Goal: Transaction & Acquisition: Purchase product/service

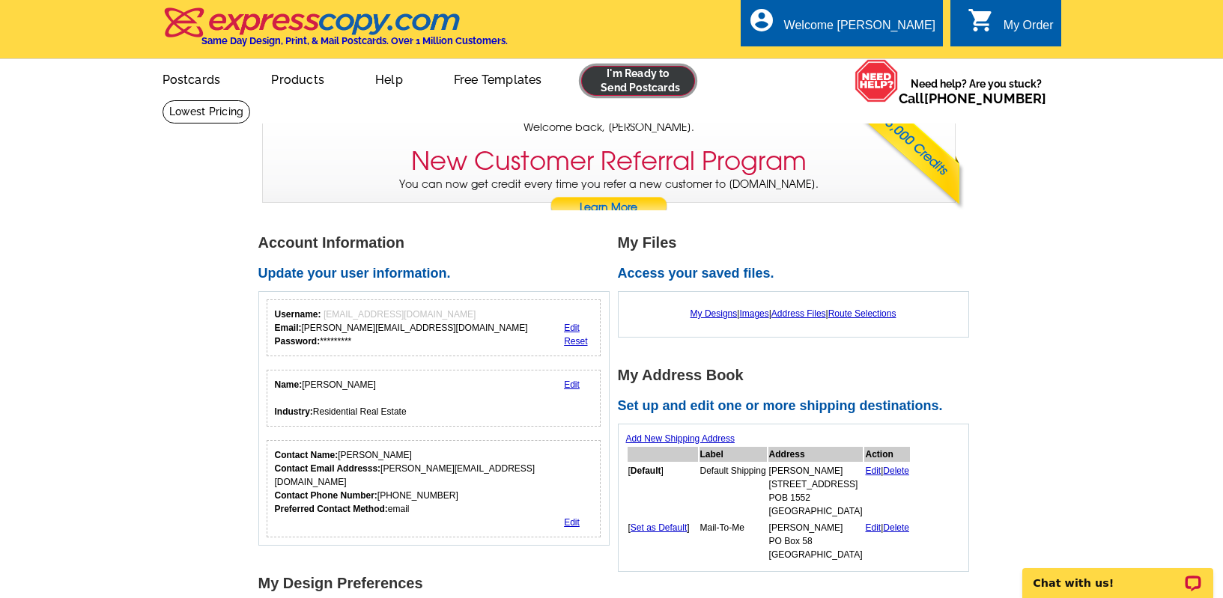
click at [615, 77] on link at bounding box center [638, 81] width 115 height 30
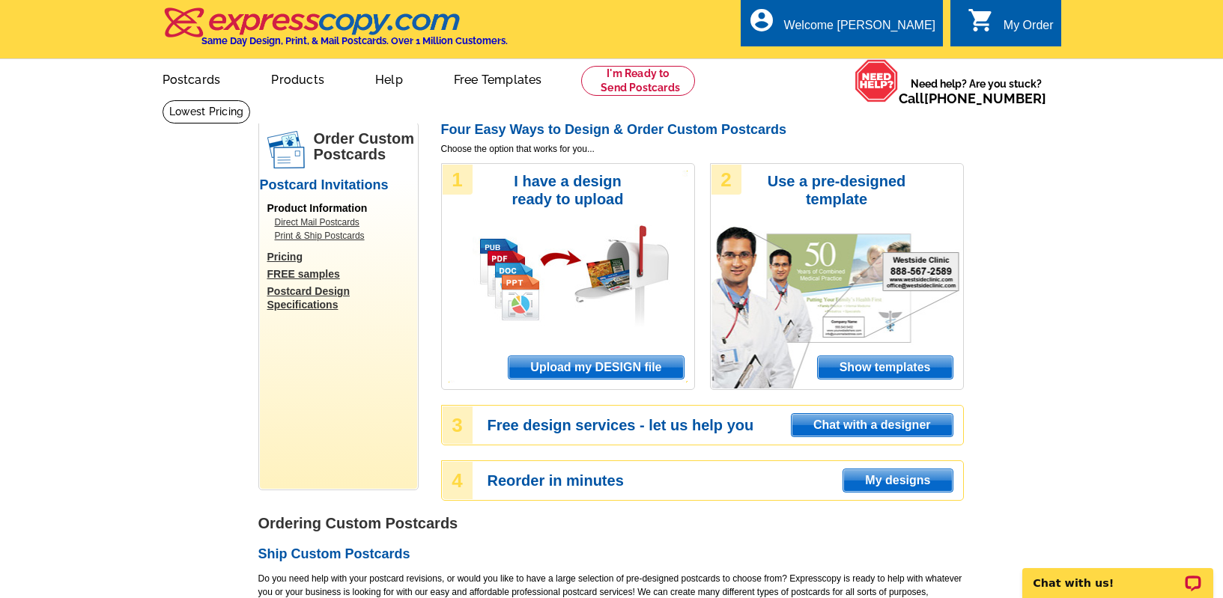
click at [577, 373] on span "Upload my DESIGN file" at bounding box center [596, 368] width 175 height 22
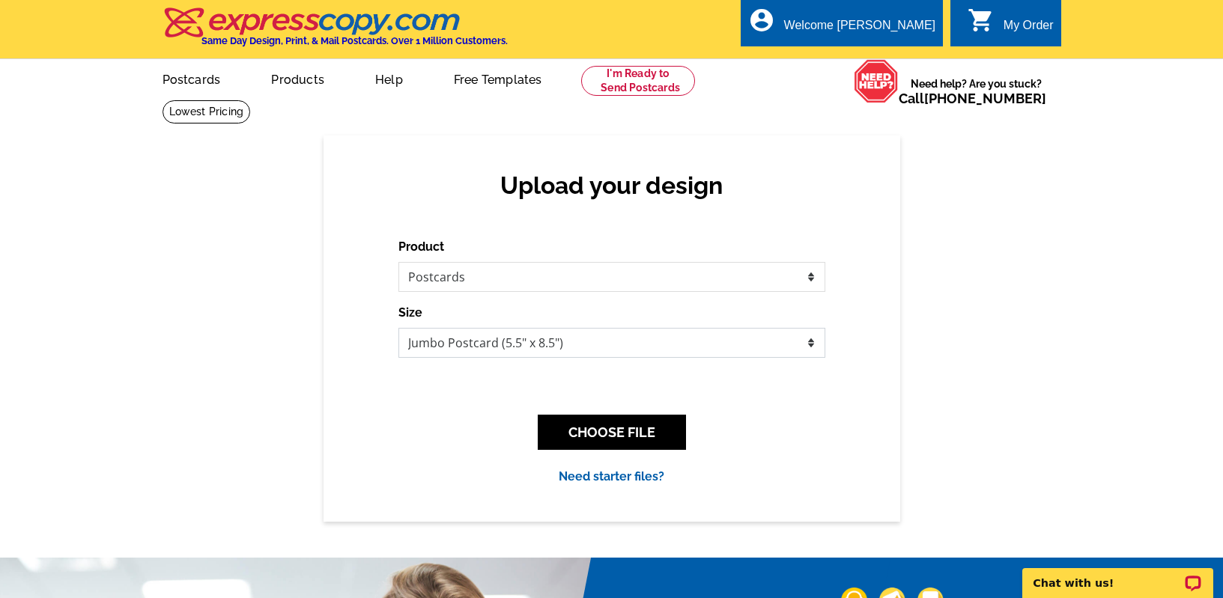
click at [490, 349] on select "Jumbo Postcard (5.5" x 8.5") Regular Postcard (4.25" x 5.6") Panoramic Postcard…" at bounding box center [611, 343] width 427 height 30
select select "1"
click at [398, 328] on select "Jumbo Postcard (5.5" x 8.5") Regular Postcard (4.25" x 5.6") Panoramic Postcard…" at bounding box center [611, 343] width 427 height 30
click at [604, 435] on button "CHOOSE FILE" at bounding box center [612, 432] width 148 height 35
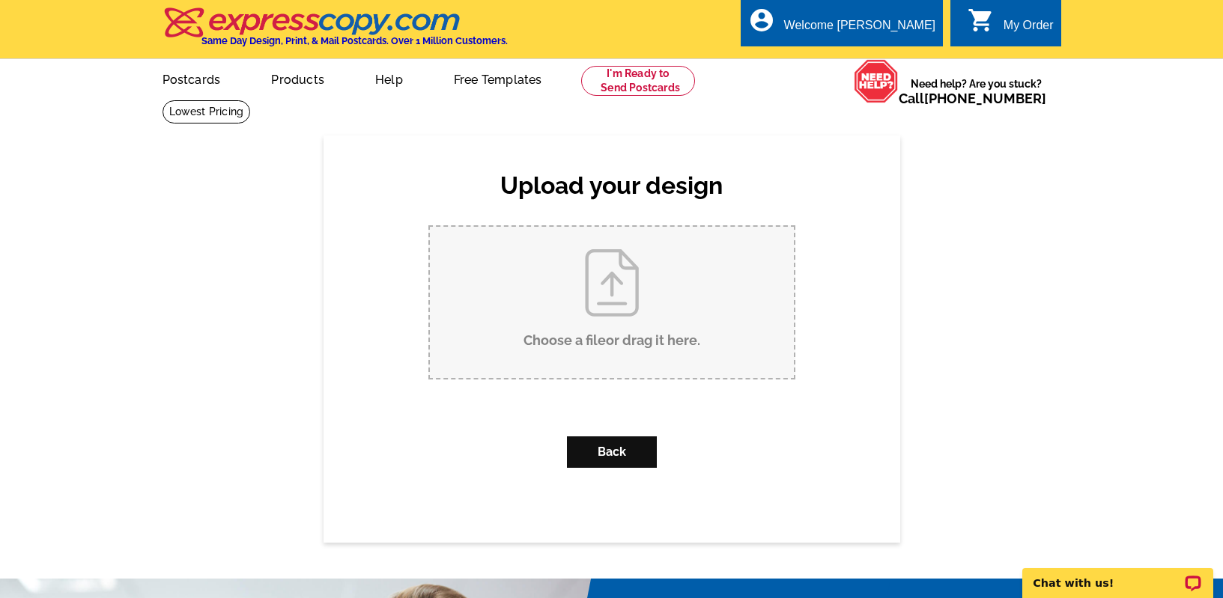
click at [565, 287] on input "Choose a file or drag it here ." at bounding box center [612, 302] width 364 height 151
type input "C:\fakepath\104Stagegoach_listed.pdf"
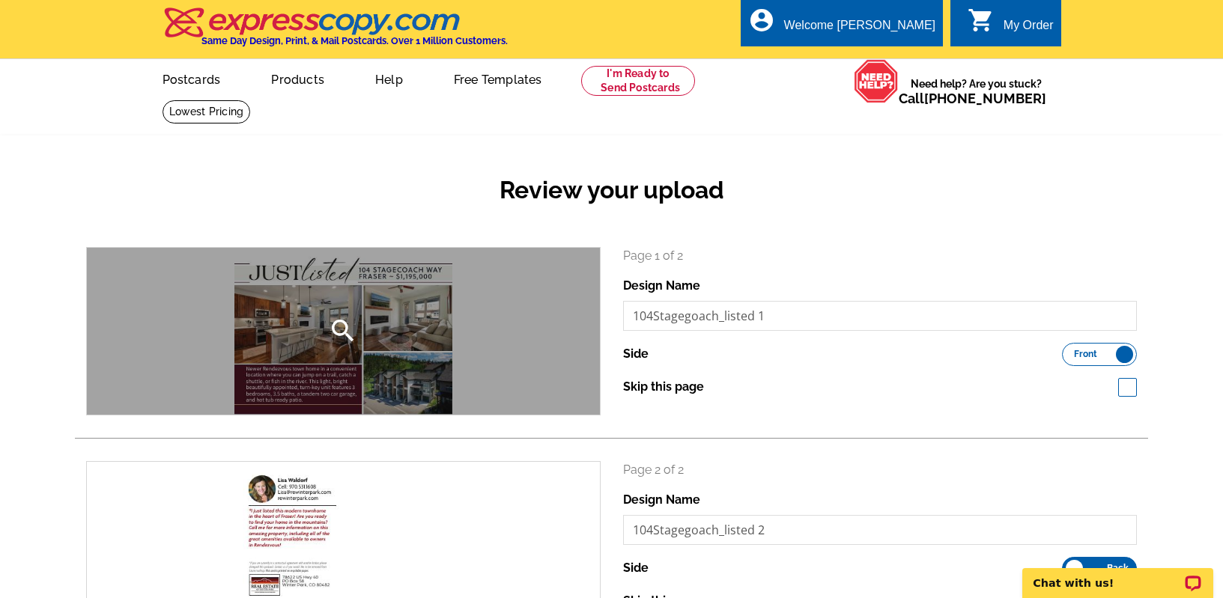
click at [340, 333] on icon "search" at bounding box center [343, 331] width 30 height 30
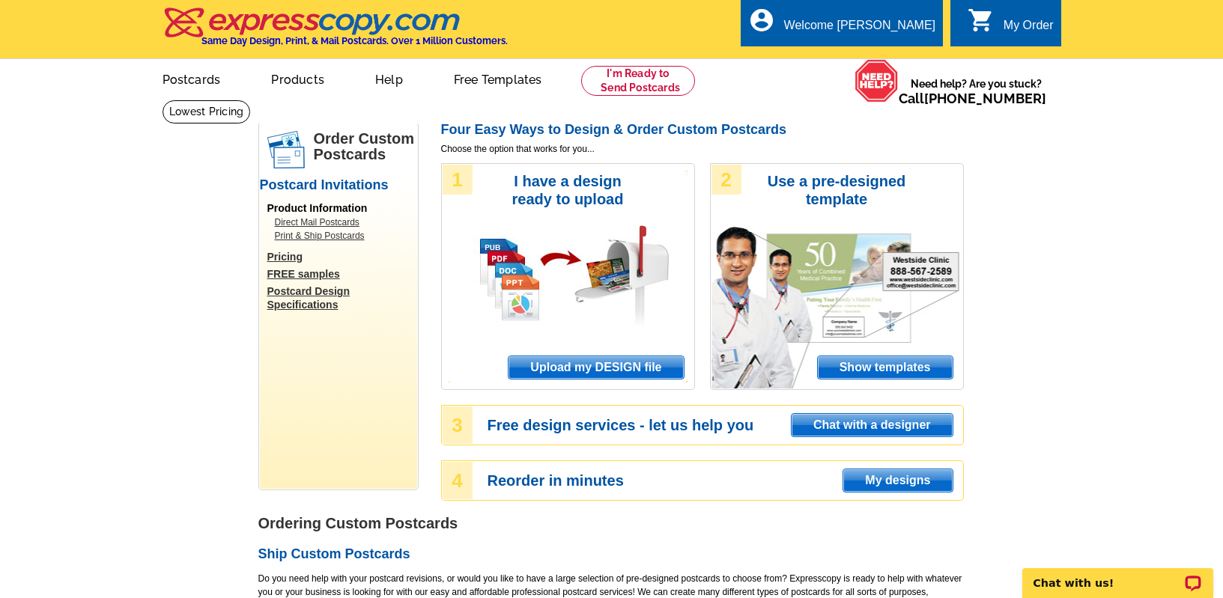
click at [563, 372] on span "Upload my DESIGN file" at bounding box center [596, 368] width 175 height 22
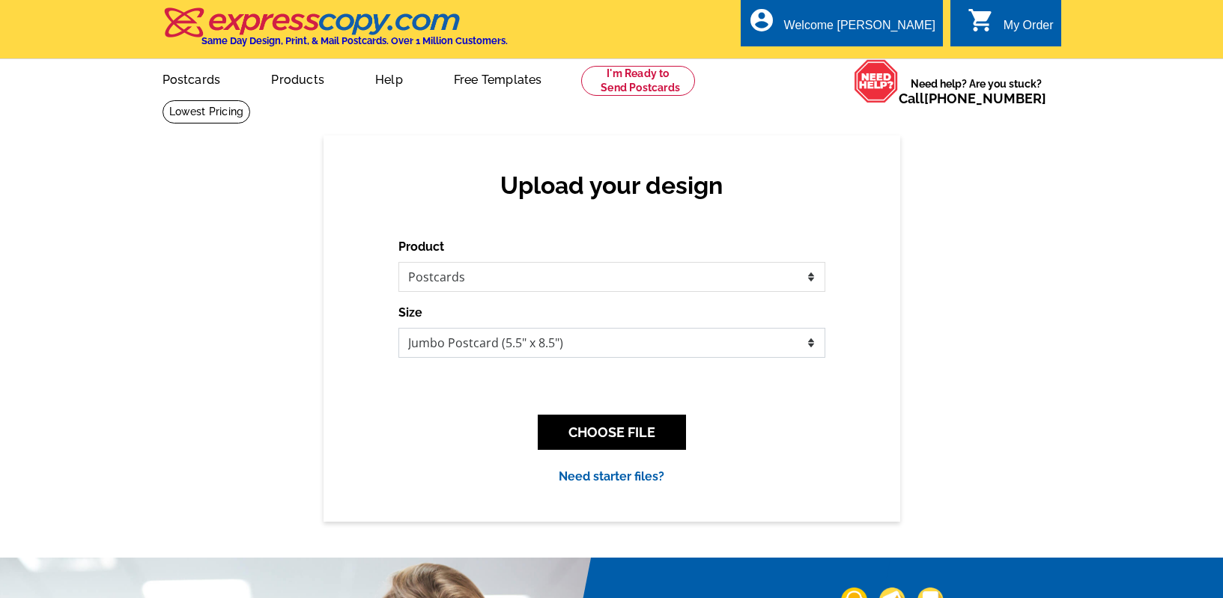
click at [548, 351] on select "Jumbo Postcard (5.5" x 8.5") Regular Postcard (4.25" x 5.6") Panoramic Postcard…" at bounding box center [611, 343] width 427 height 30
select select "1"
click at [398, 328] on select "Jumbo Postcard (5.5" x 8.5") Regular Postcard (4.25" x 5.6") Panoramic Postcard…" at bounding box center [611, 343] width 427 height 30
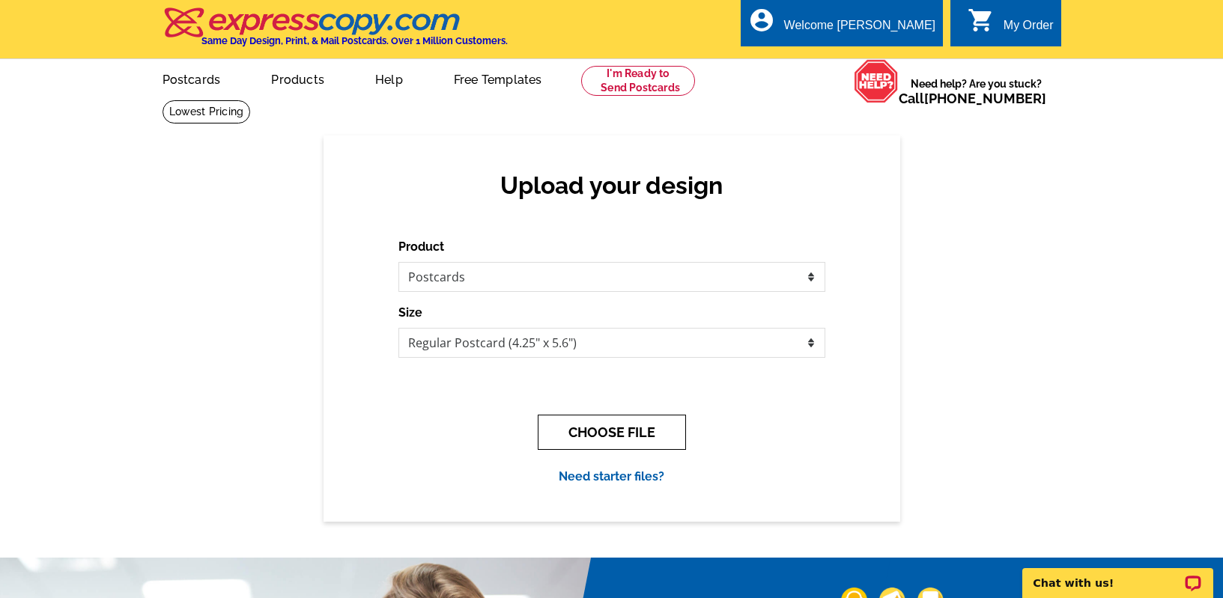
click at [601, 437] on button "CHOOSE FILE" at bounding box center [612, 432] width 148 height 35
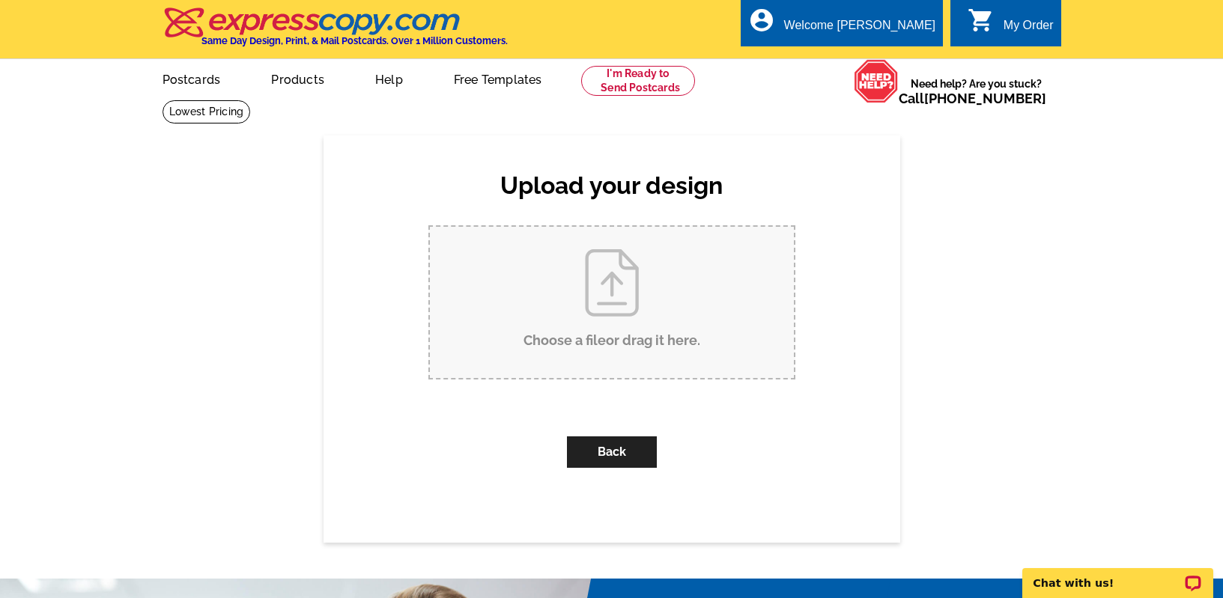
click at [613, 316] on input "Choose a file or drag it here ." at bounding box center [612, 302] width 364 height 151
type input "C:\fakepath\104Stagegoach_listed.pdf"
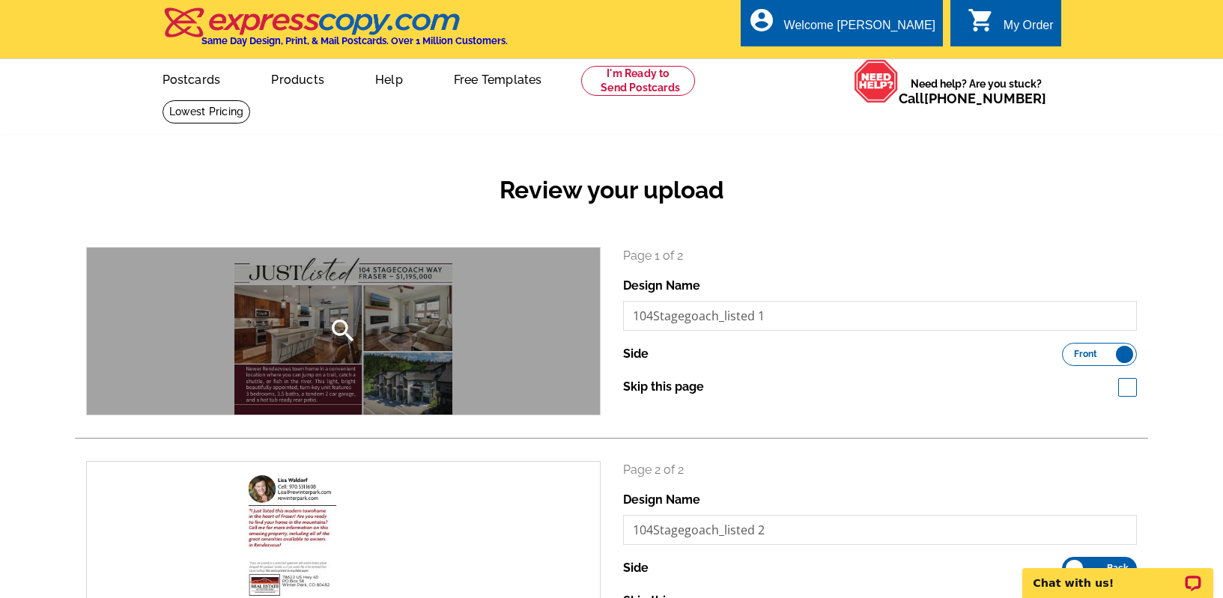
click at [347, 332] on icon "search" at bounding box center [343, 331] width 30 height 30
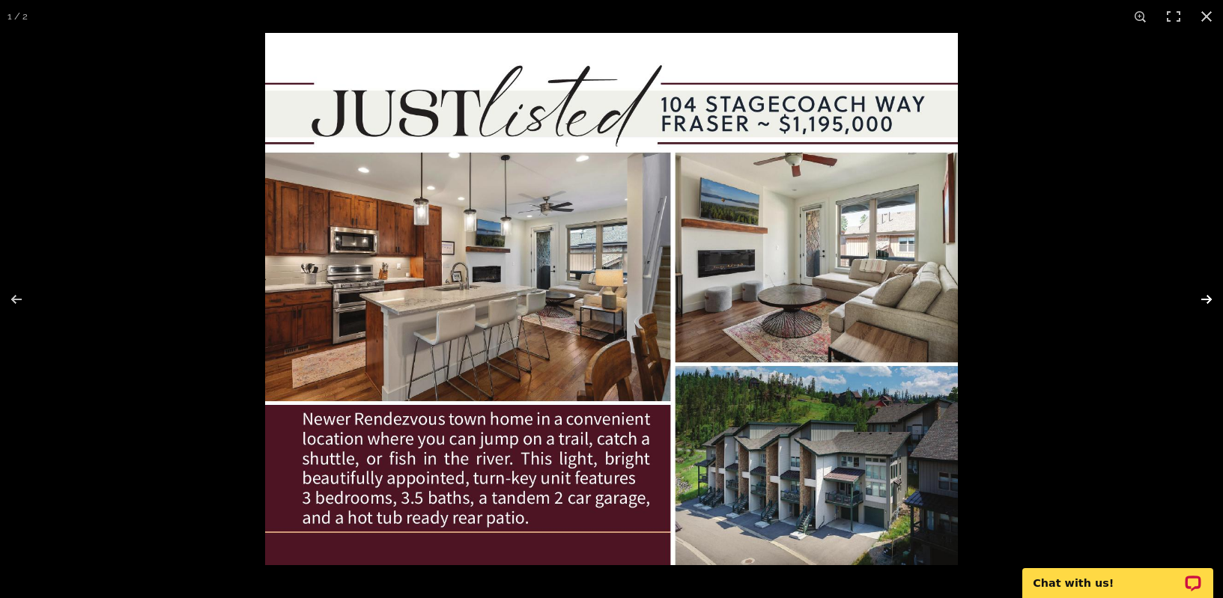
click at [1203, 299] on button at bounding box center [1197, 299] width 52 height 75
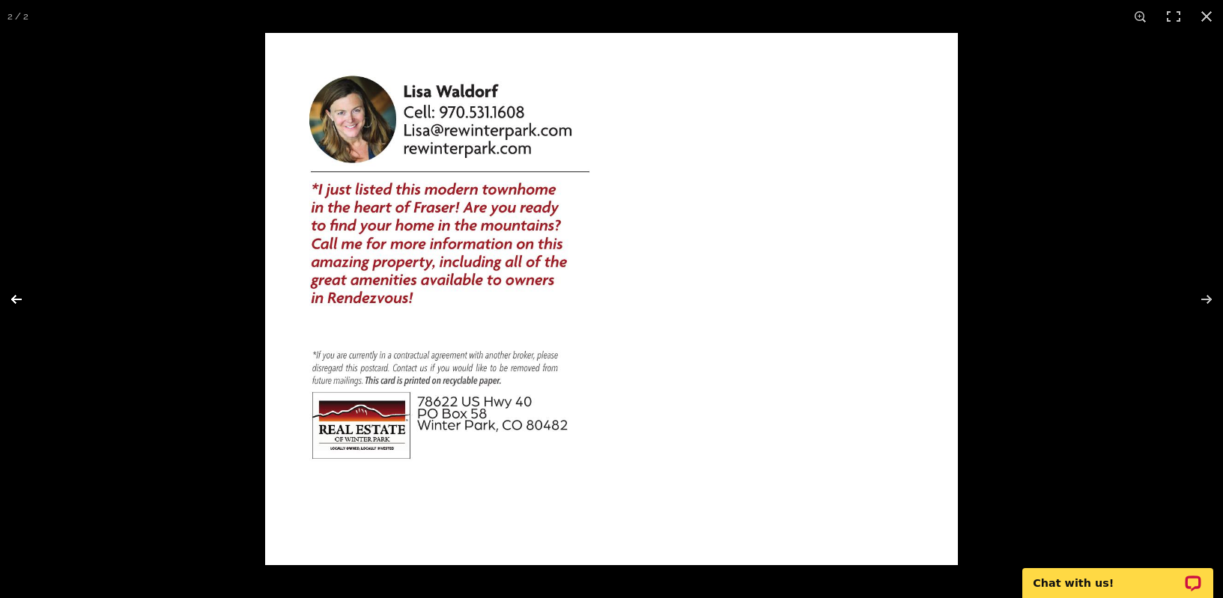
click at [13, 297] on button at bounding box center [26, 299] width 52 height 75
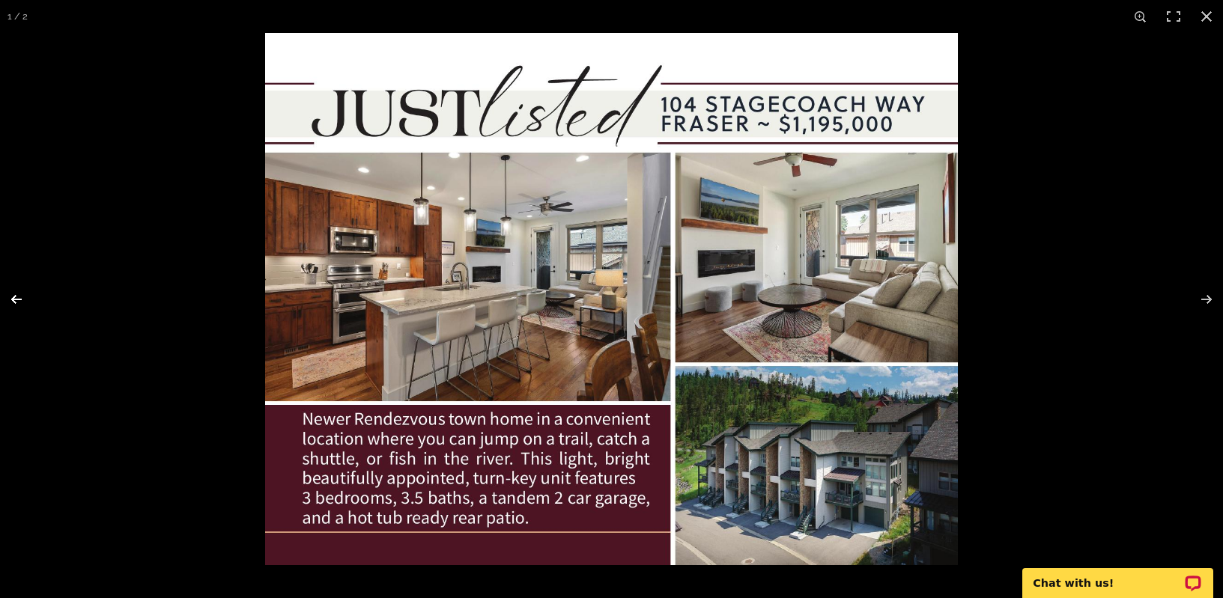
click at [13, 297] on button at bounding box center [26, 299] width 52 height 75
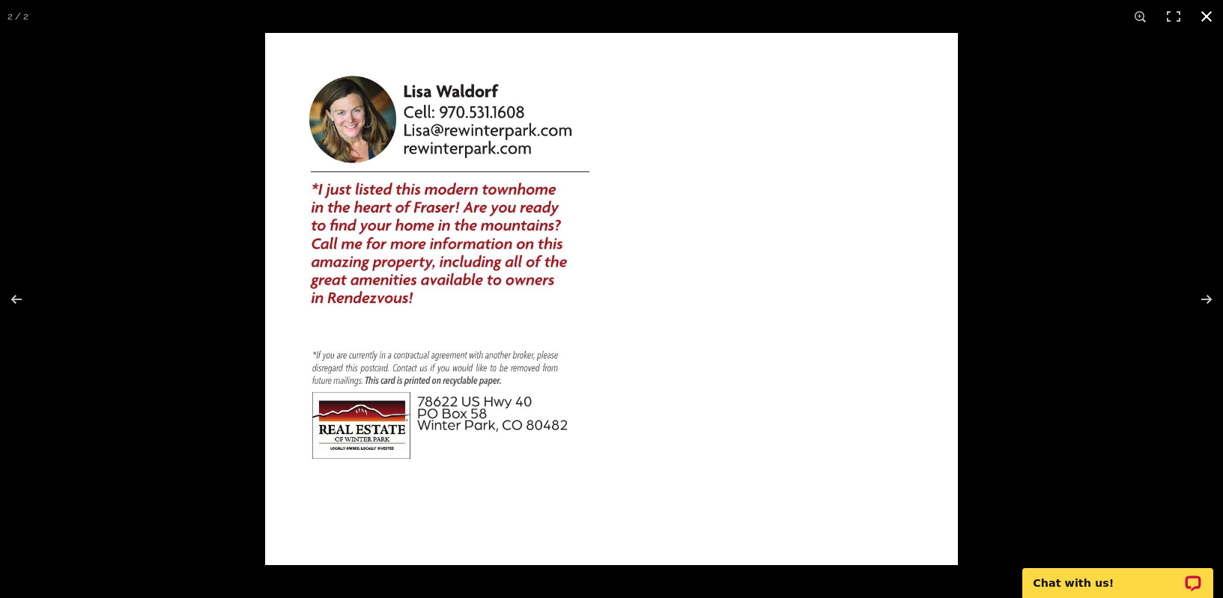
click at [1202, 13] on button at bounding box center [1206, 16] width 33 height 33
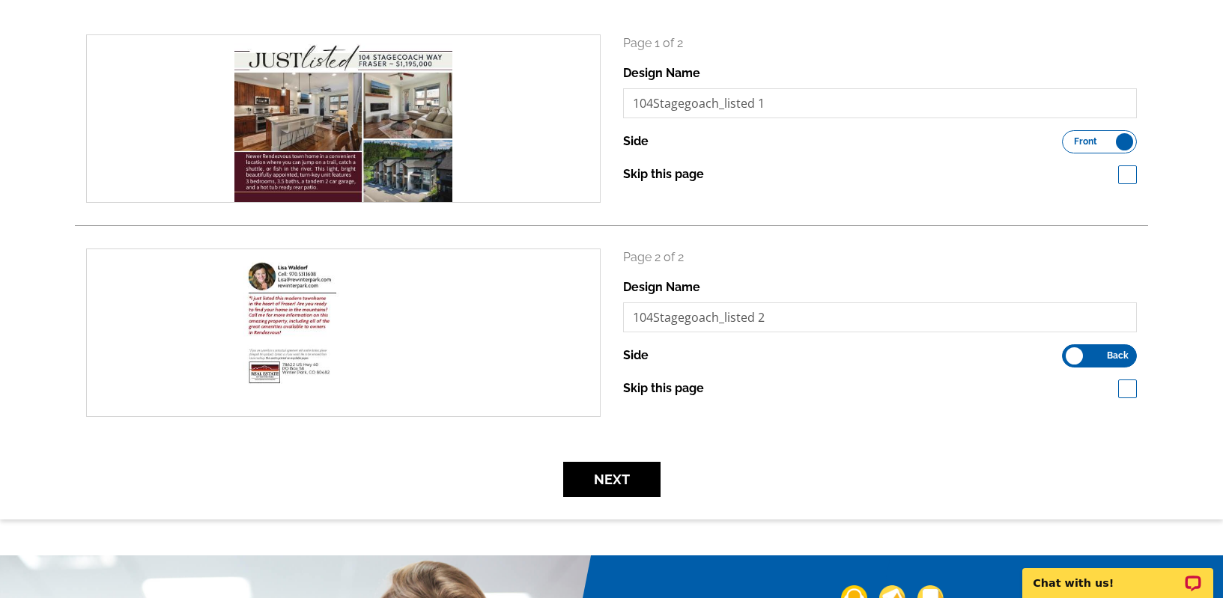
scroll to position [243, 0]
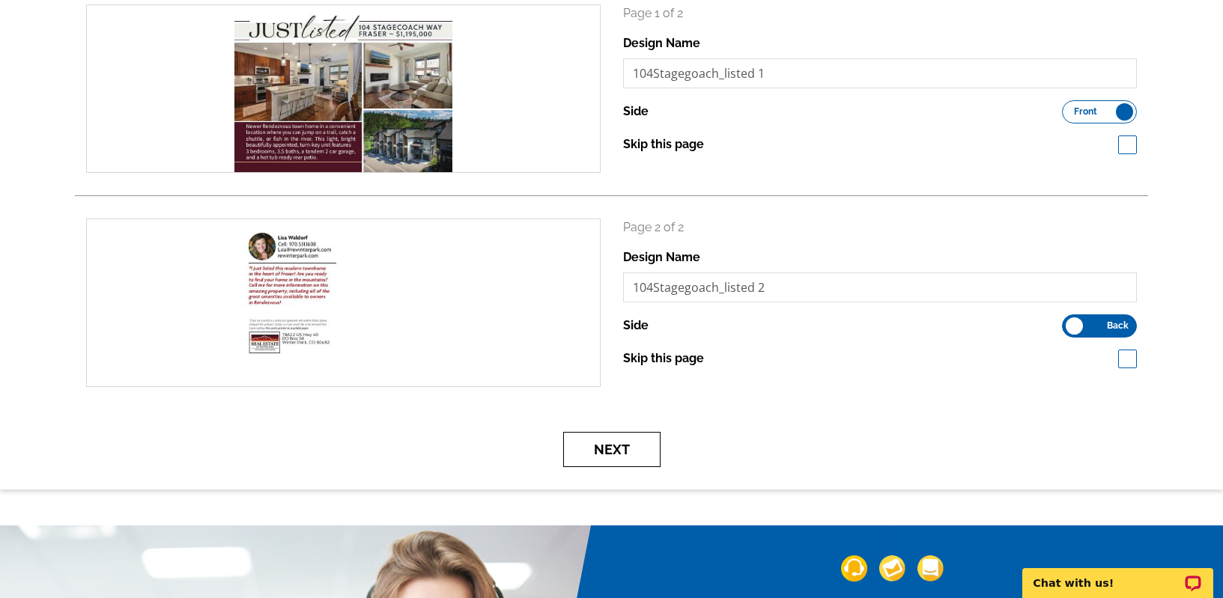
click at [613, 448] on button "Next" at bounding box center [611, 449] width 97 height 35
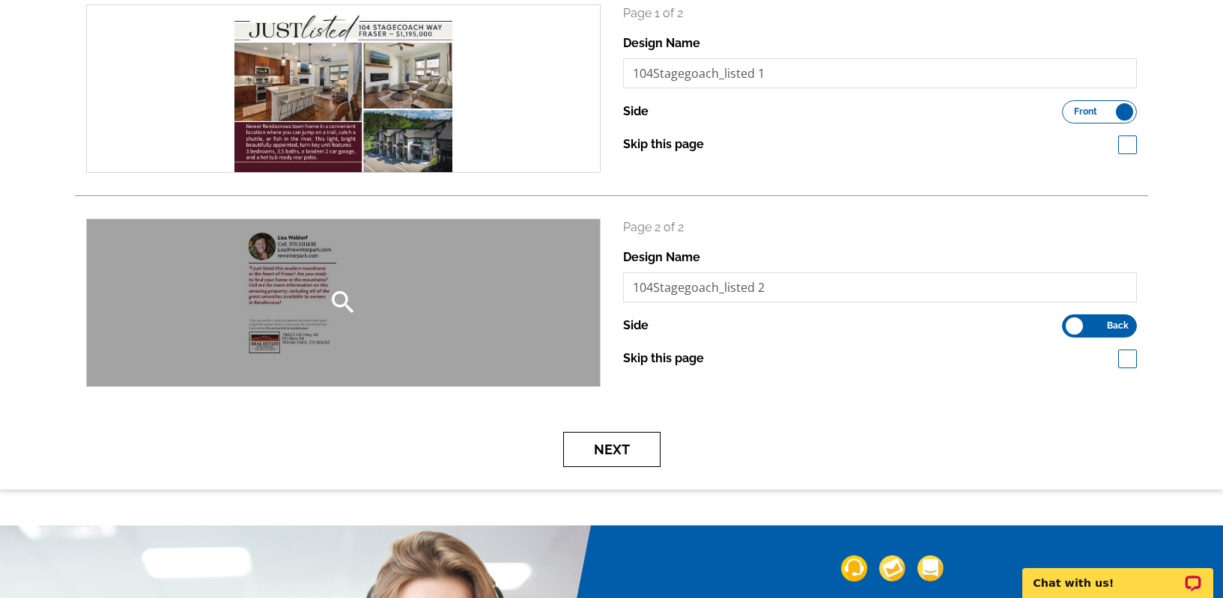
scroll to position [0, 0]
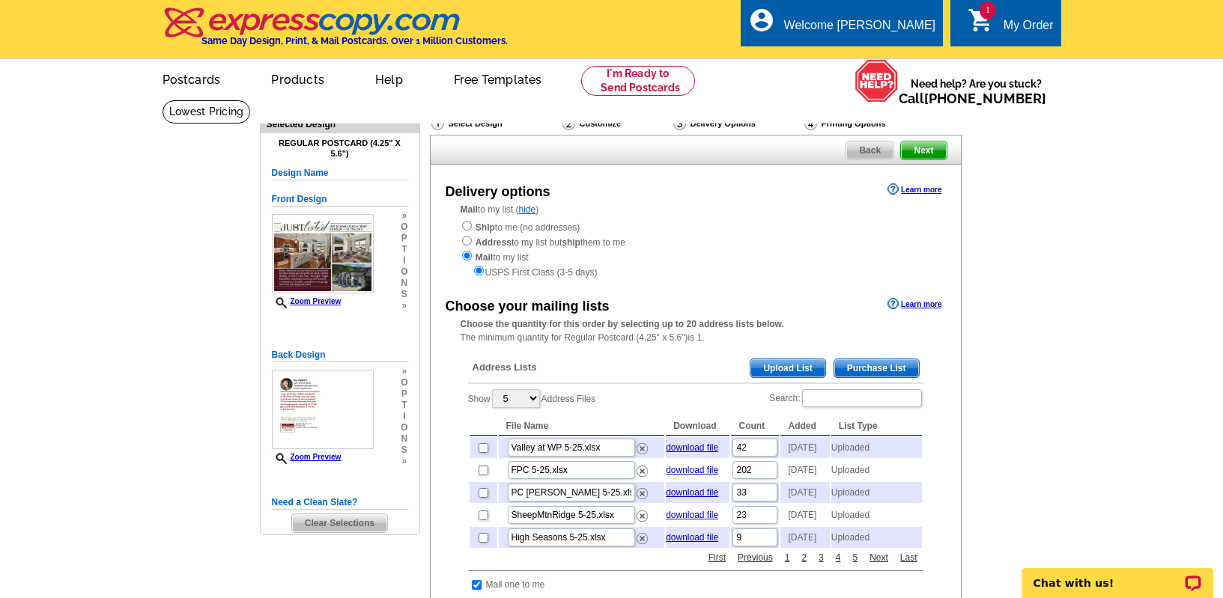
click at [762, 368] on span "Upload List" at bounding box center [787, 369] width 74 height 18
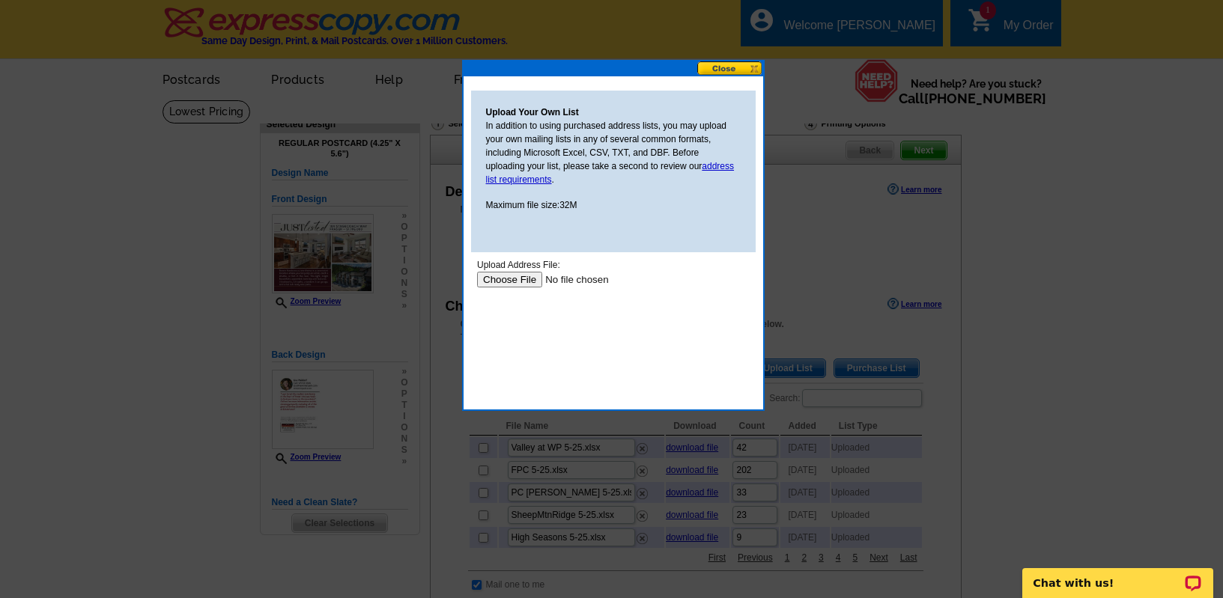
click at [512, 282] on input "file" at bounding box center [570, 280] width 189 height 16
click at [503, 278] on input "file" at bounding box center [570, 280] width 189 height 16
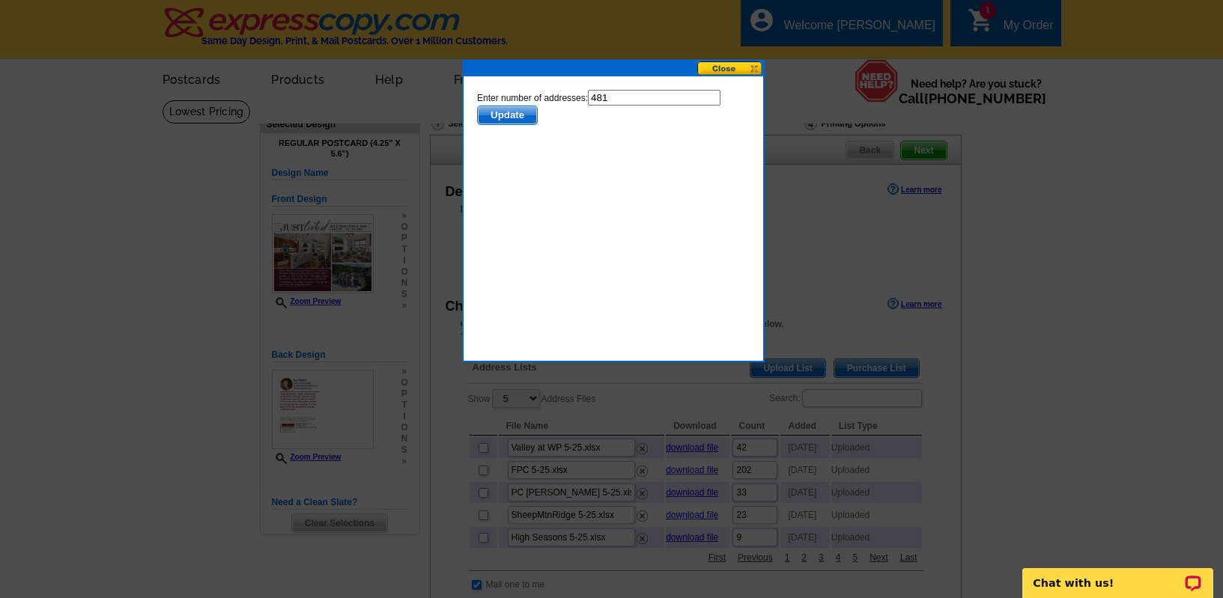
click at [644, 100] on input "481" at bounding box center [653, 98] width 133 height 16
type input "480"
click at [520, 112] on span "Update" at bounding box center [506, 115] width 59 height 18
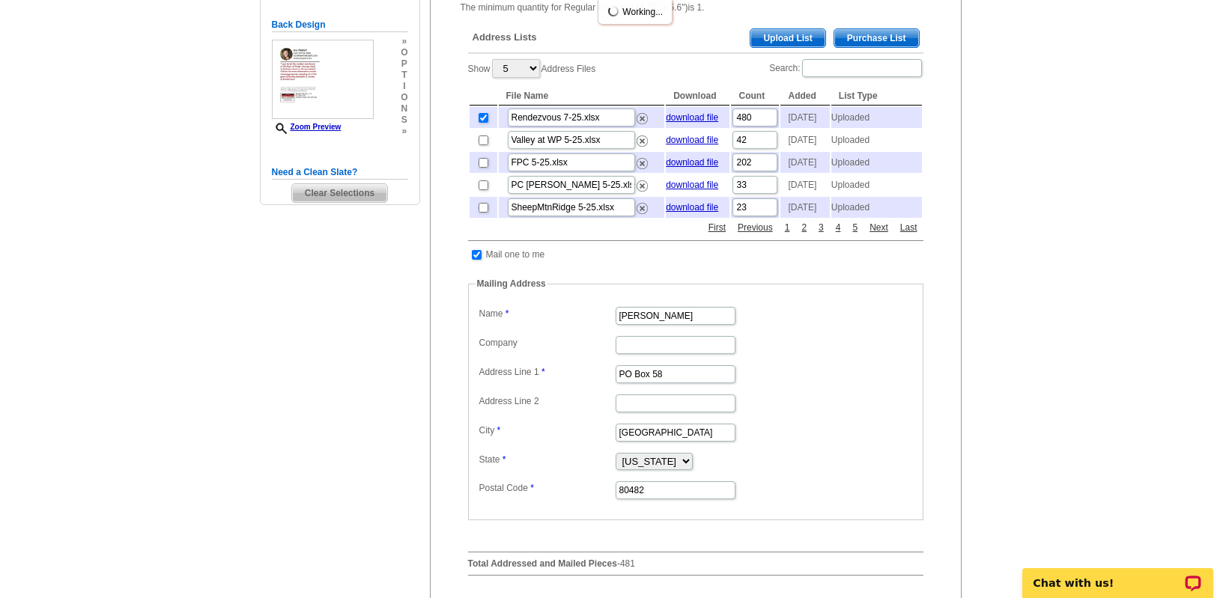
scroll to position [359, 0]
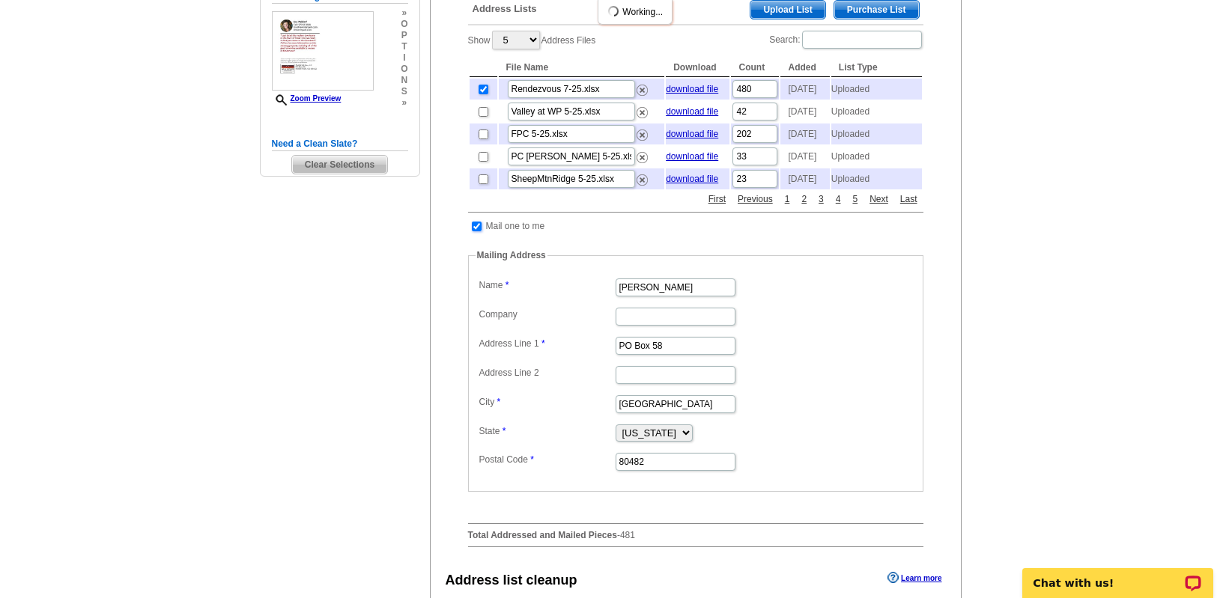
click at [475, 231] on input "checkbox" at bounding box center [477, 227] width 10 height 10
checkbox input "false"
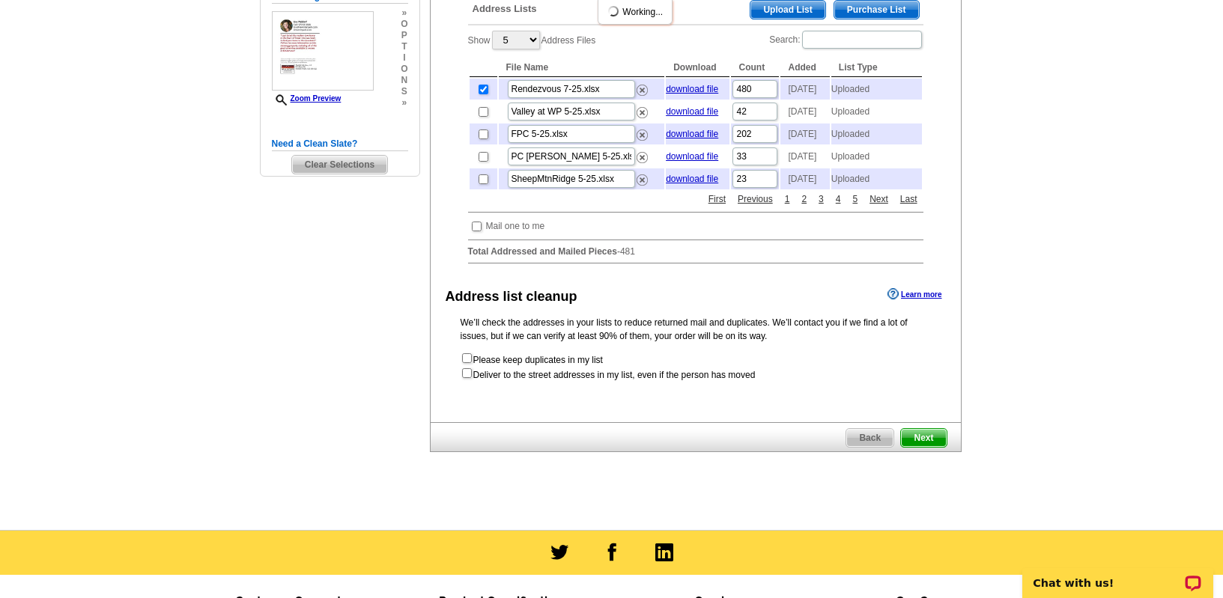
click at [941, 447] on span "Next" at bounding box center [923, 438] width 45 height 18
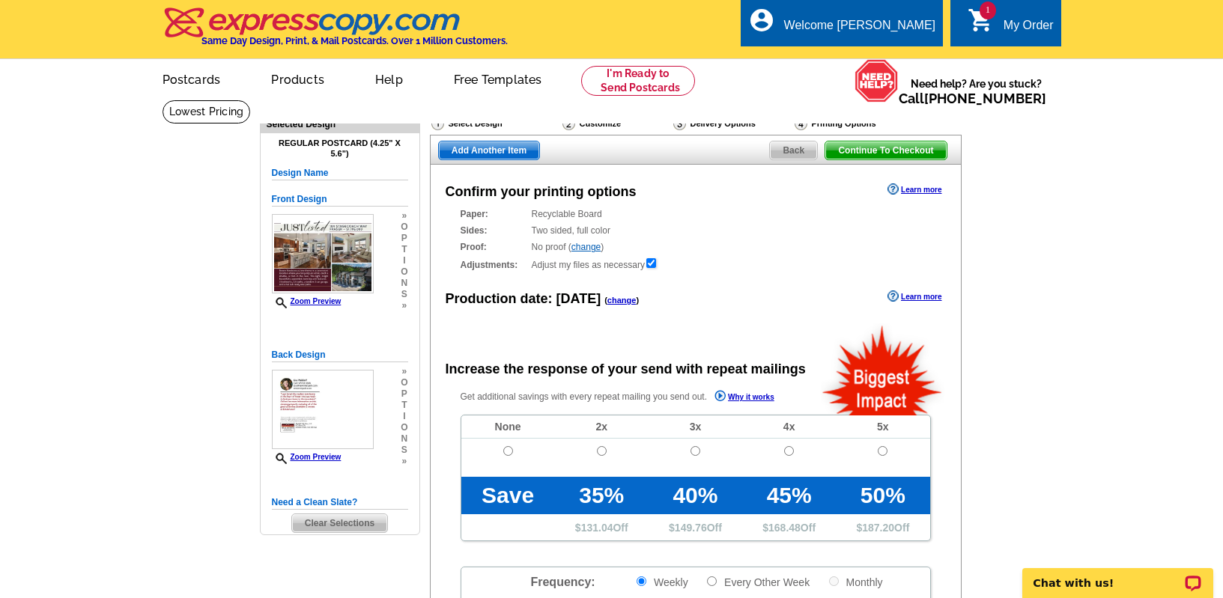
radio input "false"
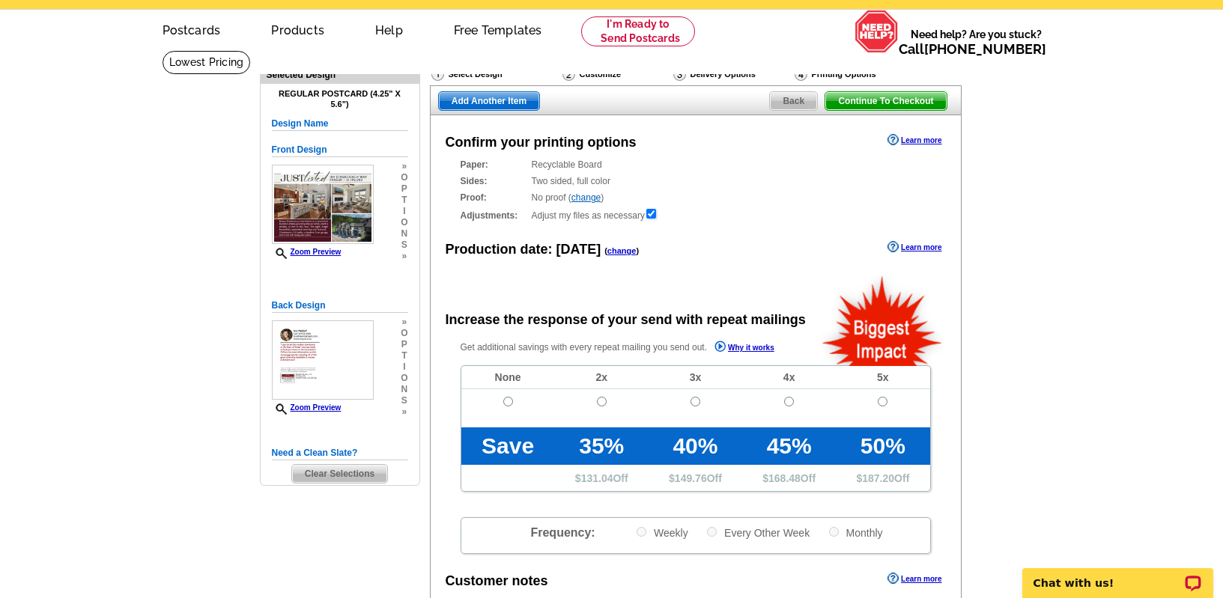
scroll to position [220, 0]
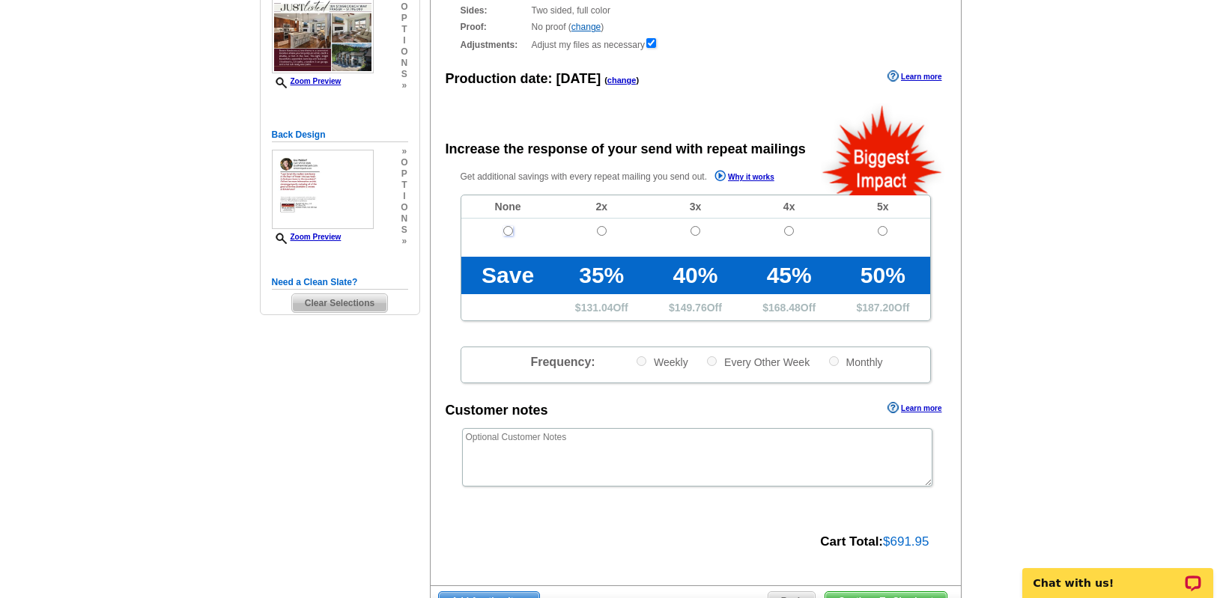
click at [508, 228] on input "radio" at bounding box center [508, 231] width 10 height 10
radio input "true"
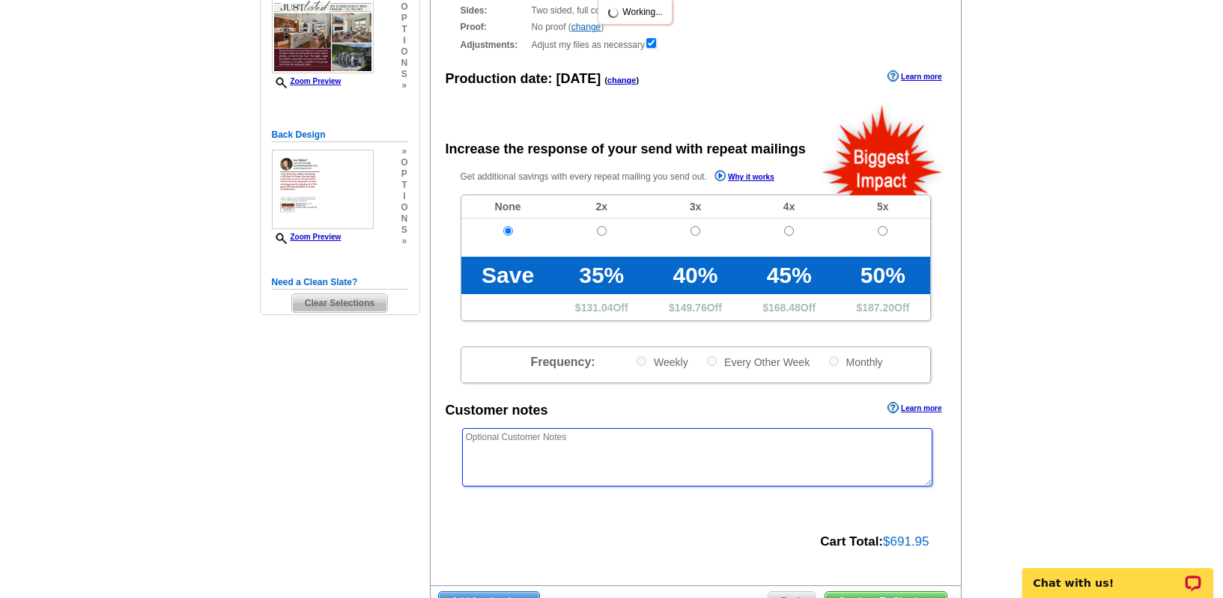
click at [602, 475] on textarea at bounding box center [697, 457] width 470 height 58
type textarea "r"
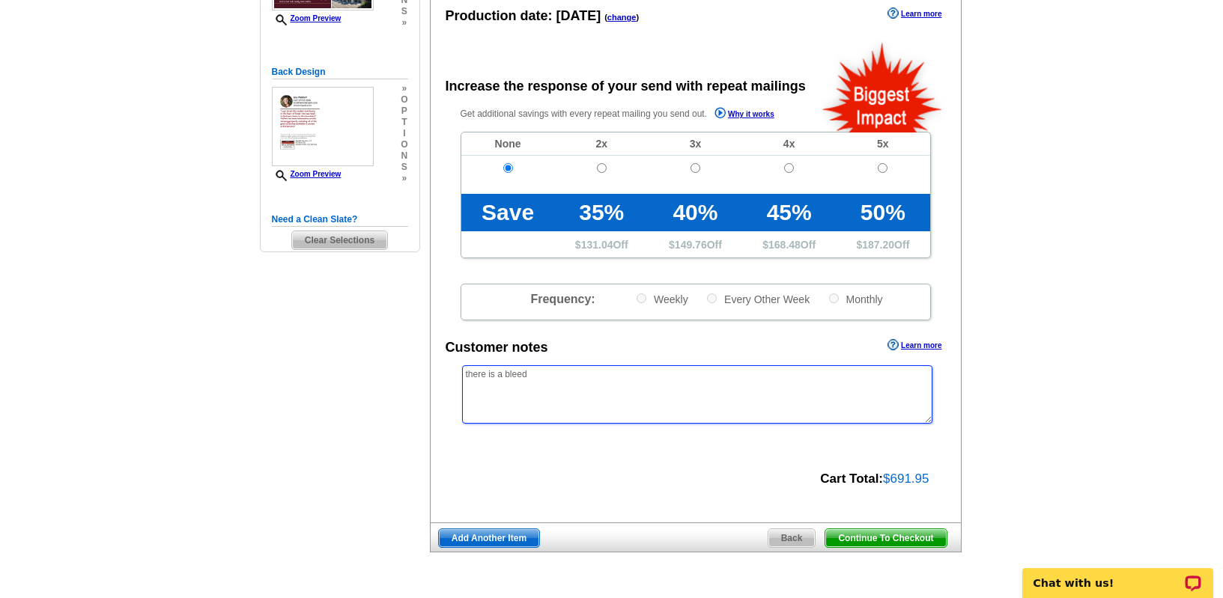
scroll to position [359, 0]
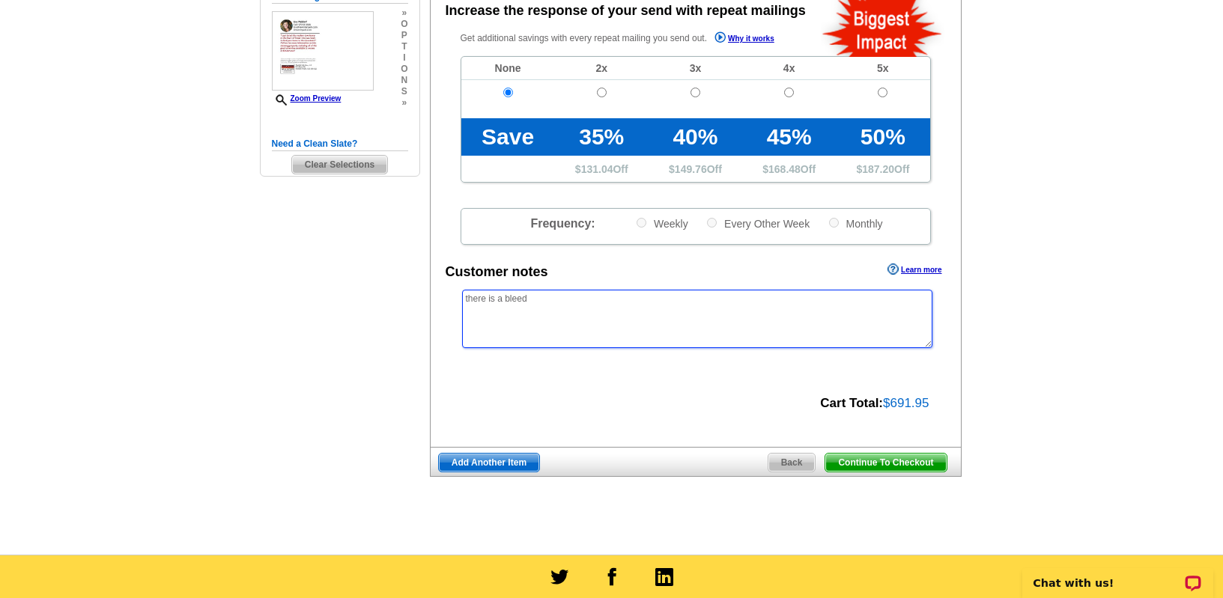
type textarea "there is a bleed"
click at [879, 464] on span "Continue To Checkout" at bounding box center [885, 463] width 121 height 18
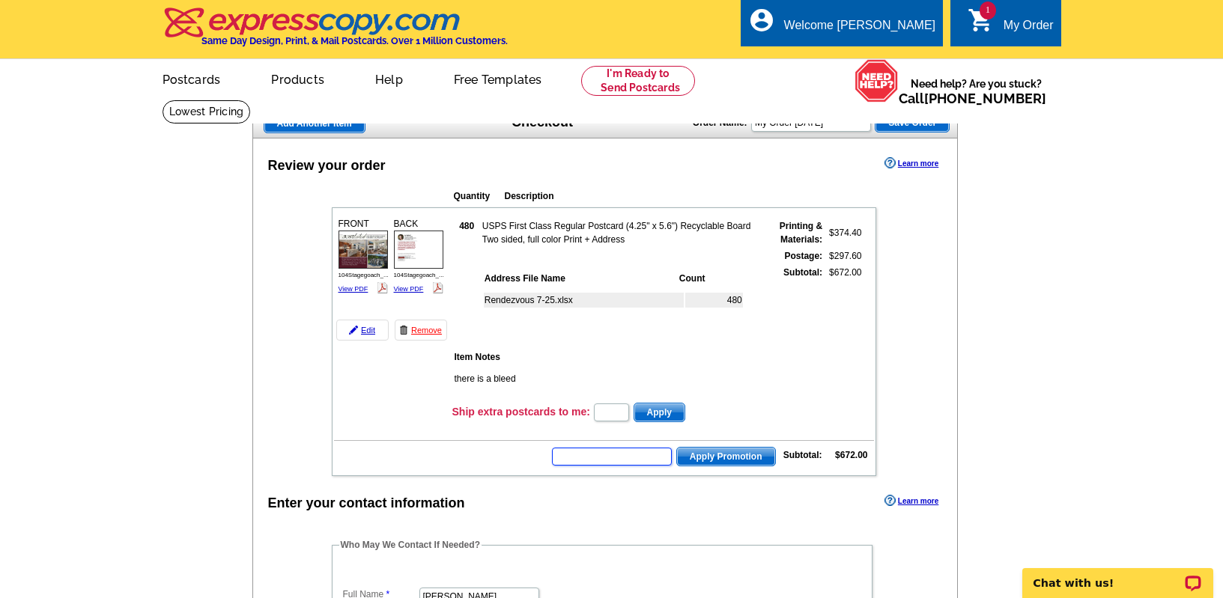
click at [595, 456] on input "text" at bounding box center [612, 457] width 120 height 18
paste input "GROW0825"
type input "GROW0825"
click at [687, 458] on span "Apply Promotion" at bounding box center [726, 457] width 98 height 18
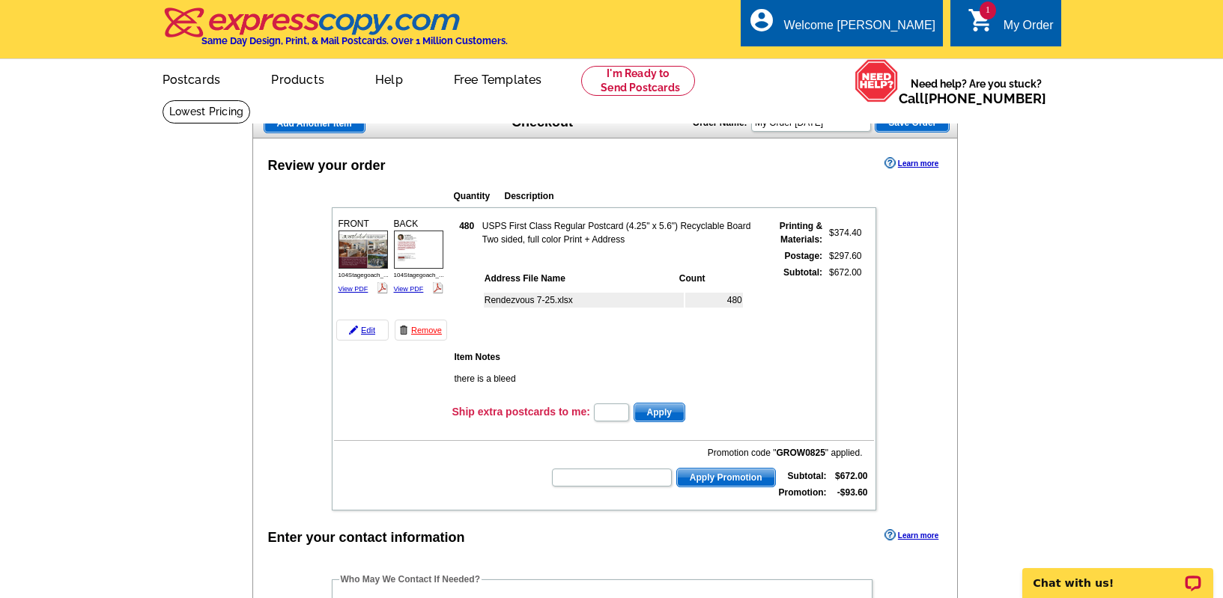
click at [366, 255] on img at bounding box center [363, 250] width 49 height 38
click at [401, 242] on img at bounding box center [418, 250] width 49 height 38
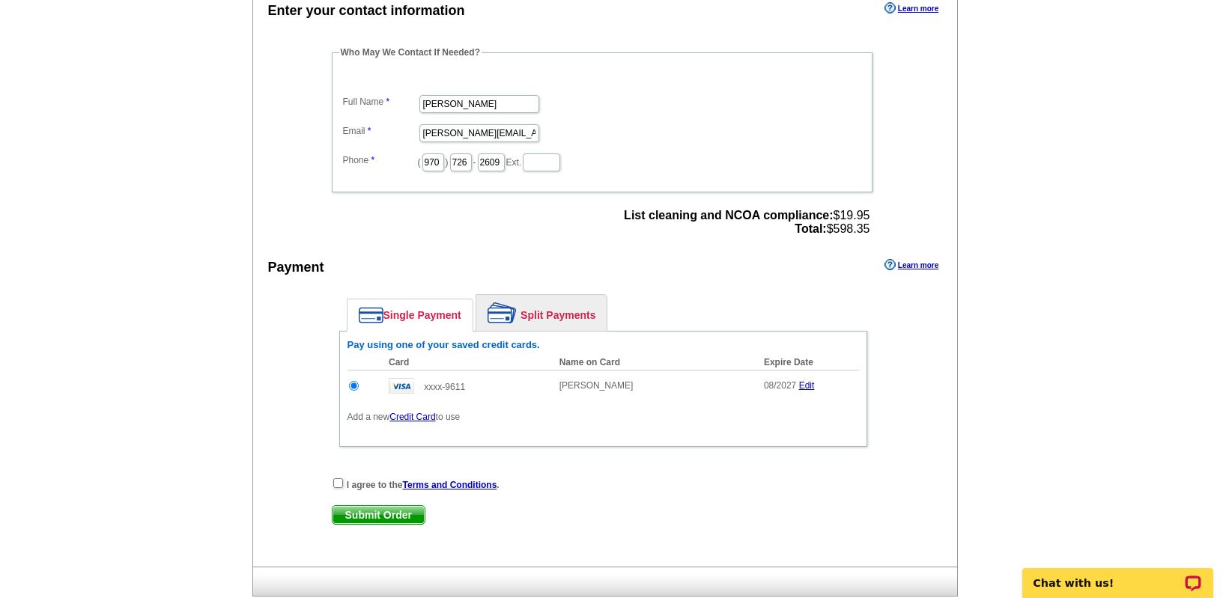
scroll to position [542, 0]
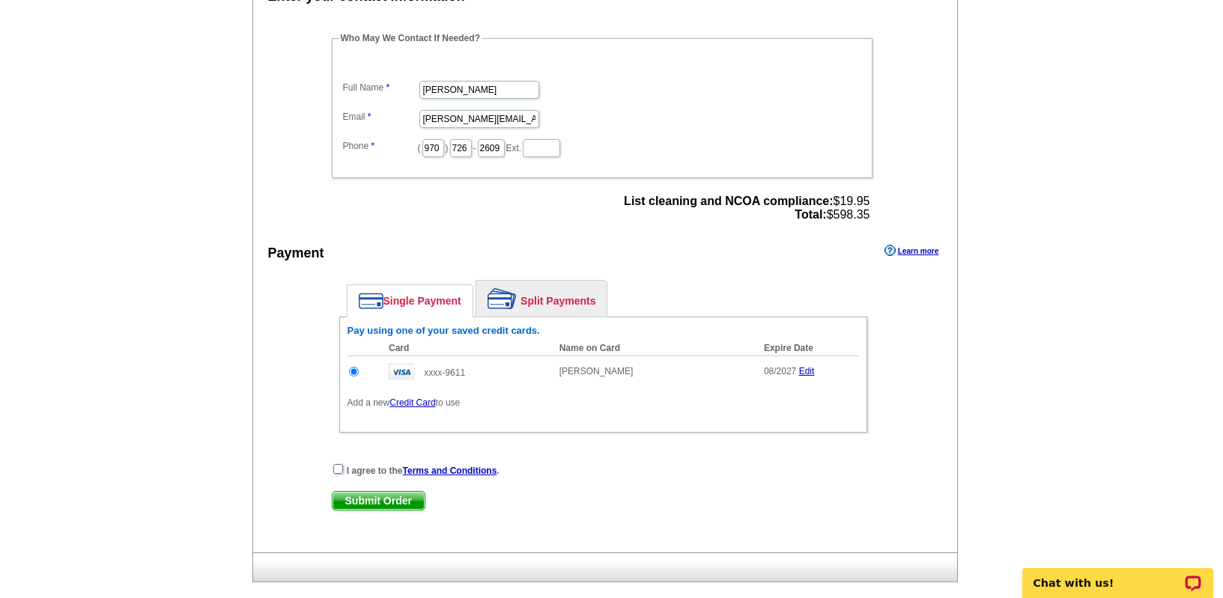
click at [339, 465] on input "checkbox" at bounding box center [338, 469] width 10 height 10
checkbox input "true"
click at [351, 502] on span "Submit Order" at bounding box center [379, 501] width 92 height 18
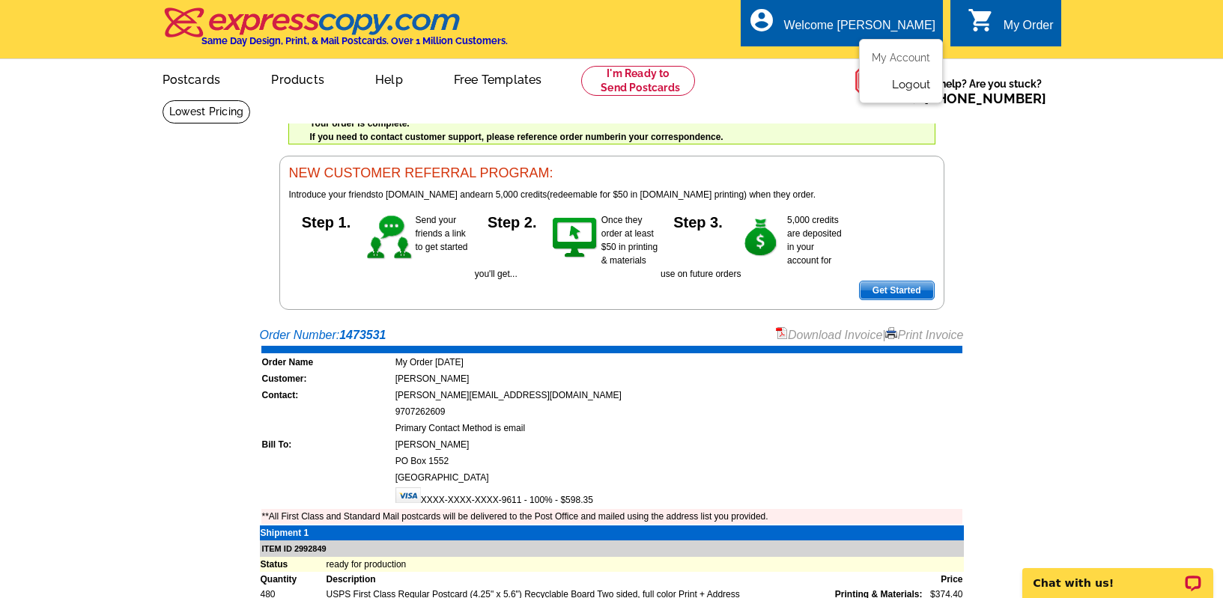
click at [902, 82] on link "Logout" at bounding box center [911, 84] width 38 height 13
